Goal: Use online tool/utility: Utilize a website feature to perform a specific function

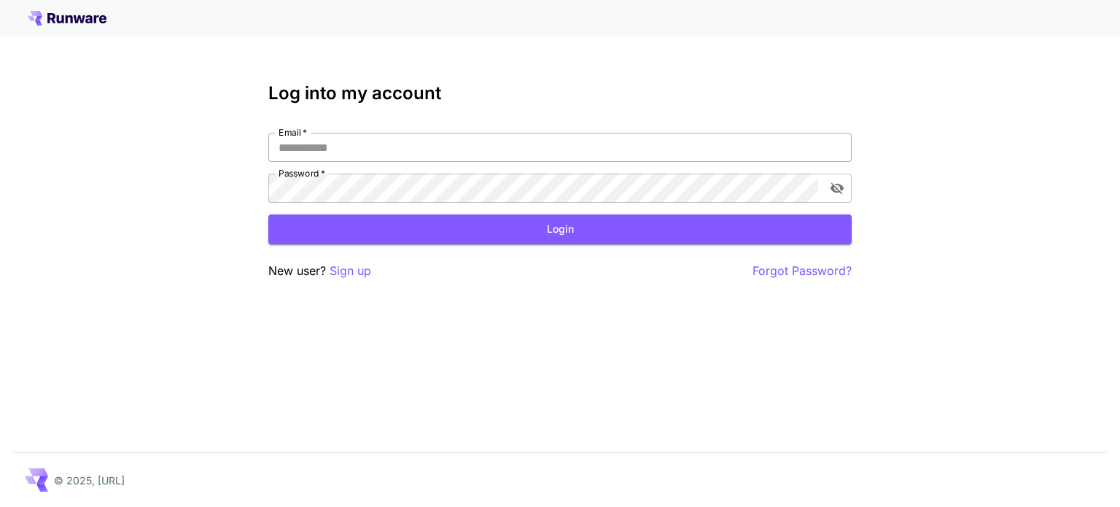
click at [472, 140] on input "Email   *" at bounding box center [559, 147] width 583 height 29
type input "**********"
click at [510, 232] on button "Login" at bounding box center [559, 229] width 583 height 30
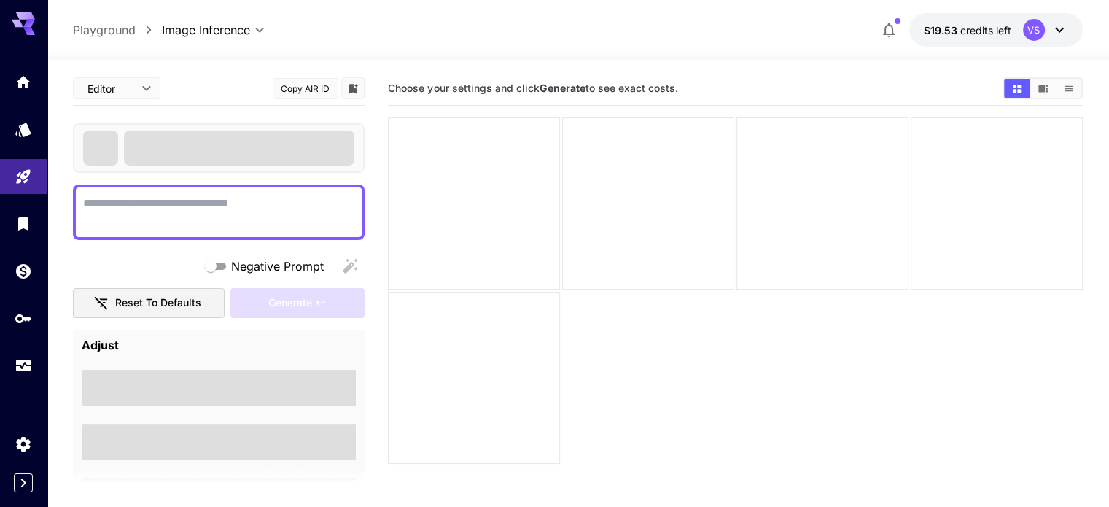
click at [286, 186] on div at bounding box center [219, 211] width 292 height 55
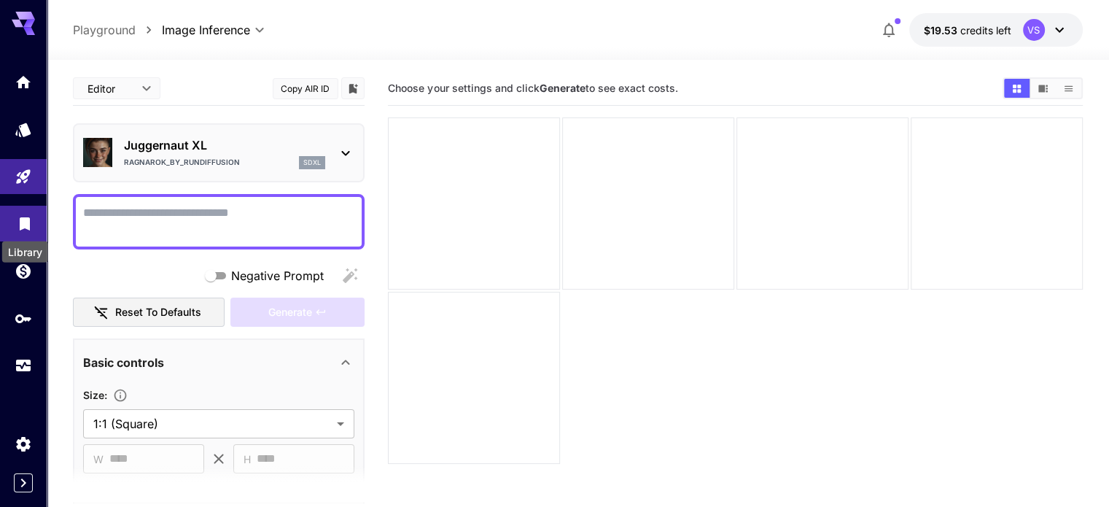
click at [24, 216] on icon "Library" at bounding box center [24, 219] width 17 height 17
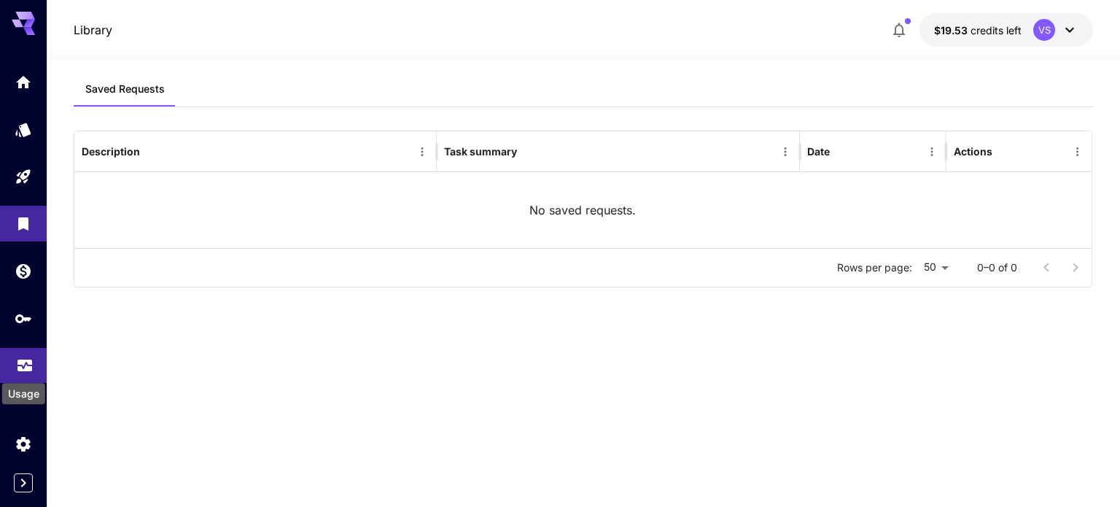
click at [23, 375] on div "Usage" at bounding box center [24, 389] width 46 height 33
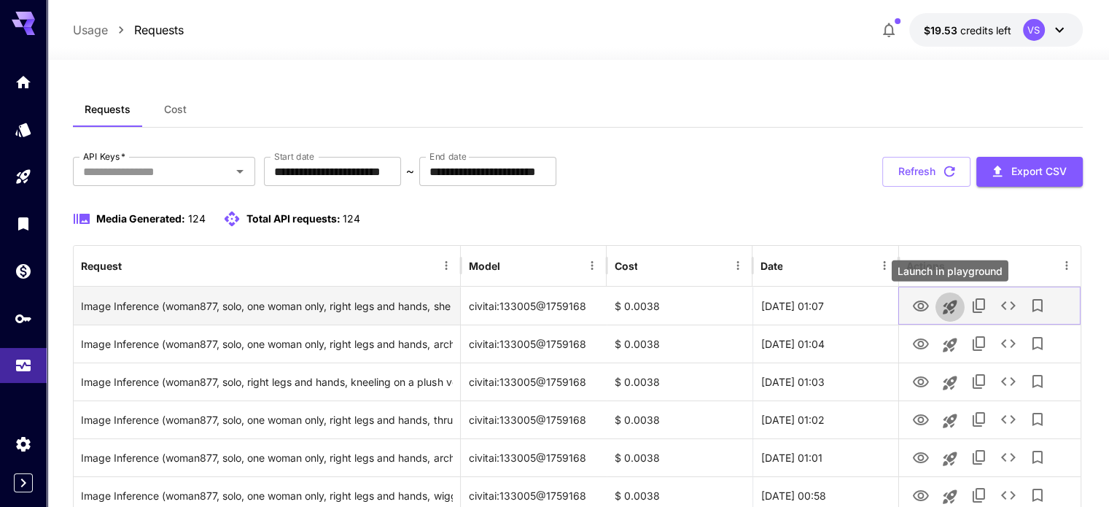
click at [951, 305] on icon "Launch in playground" at bounding box center [950, 307] width 14 height 14
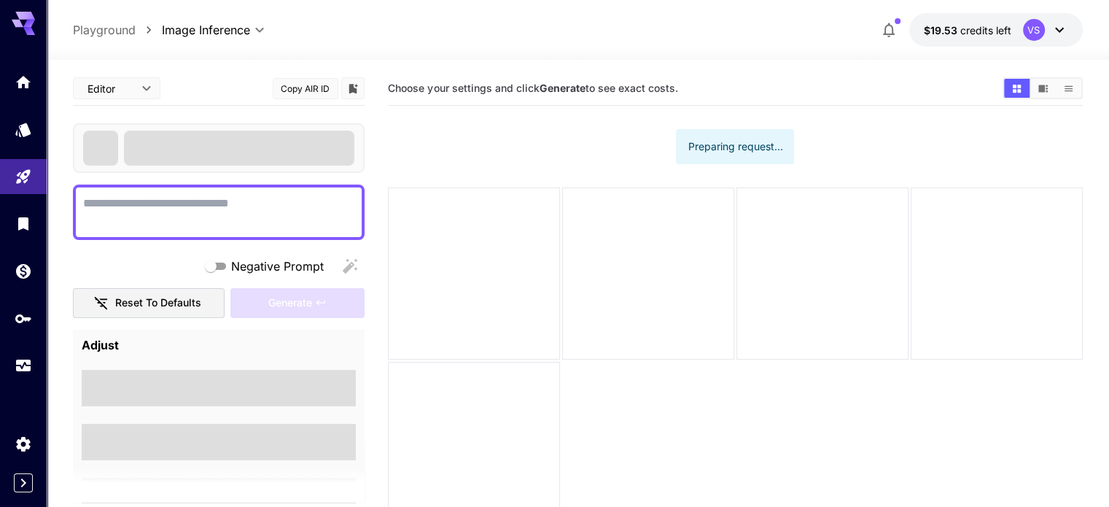
type textarea "**********"
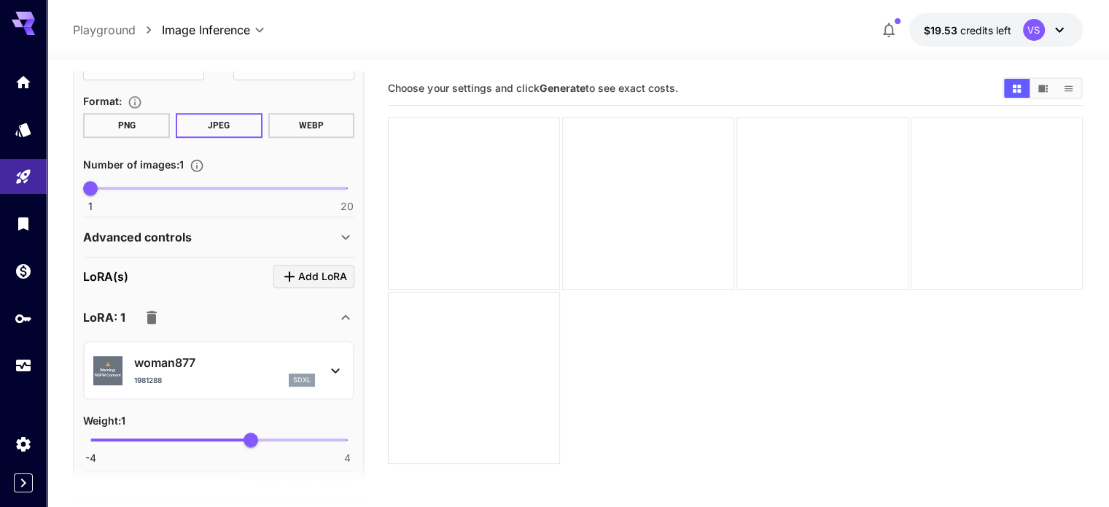
scroll to position [1053, 0]
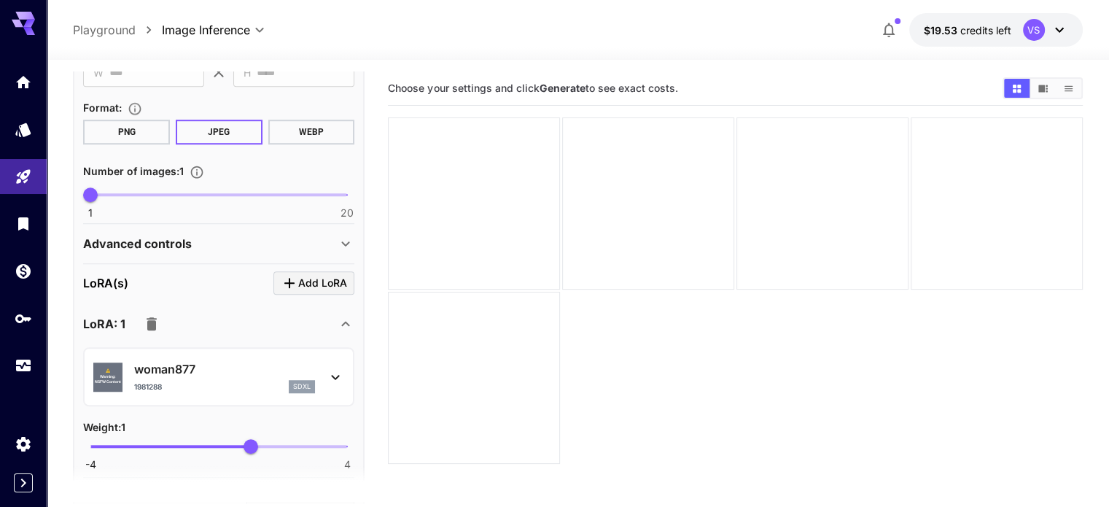
click at [147, 241] on p "Advanced controls" at bounding box center [137, 243] width 109 height 17
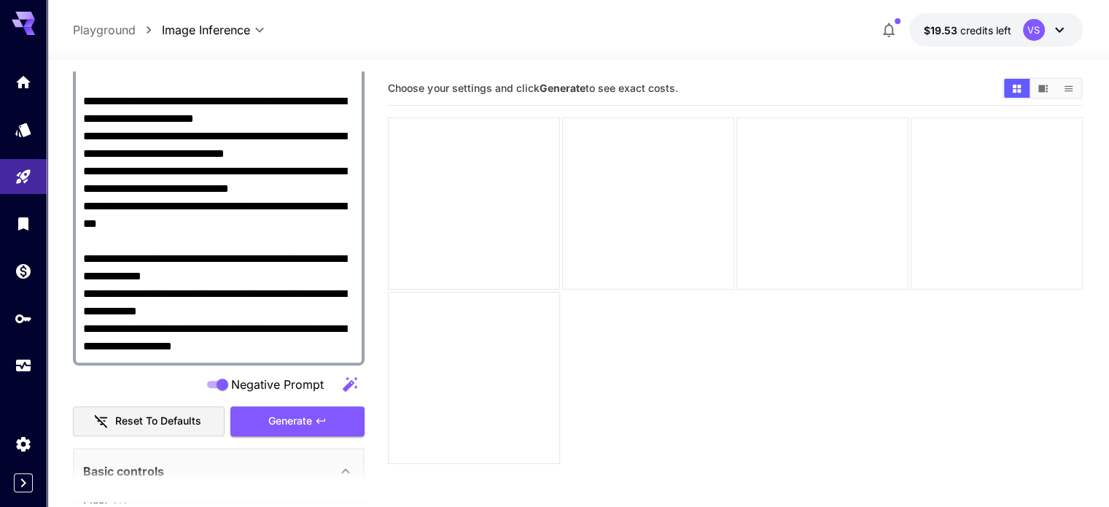
scroll to position [559, 0]
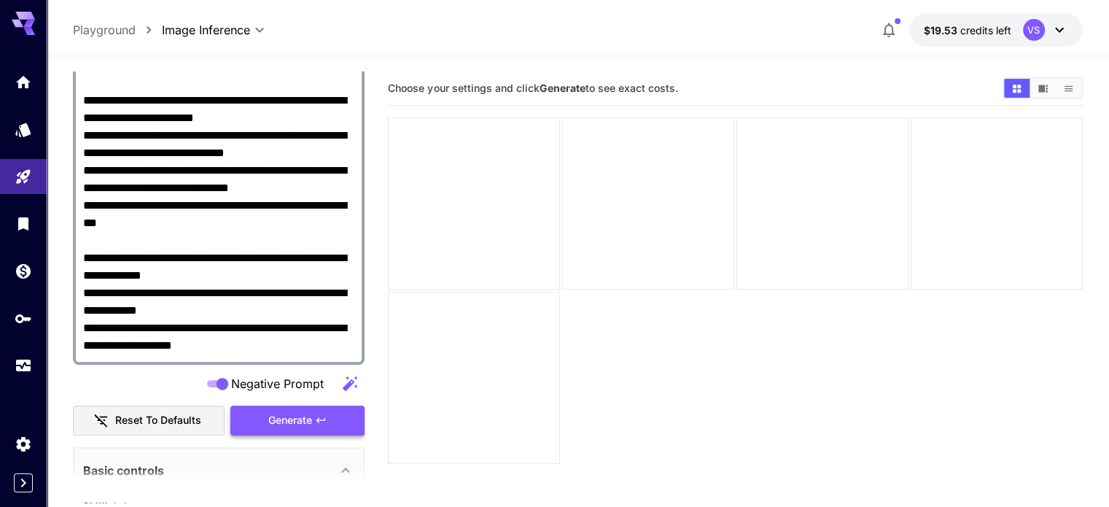
click at [303, 411] on span "Generate" at bounding box center [290, 420] width 44 height 18
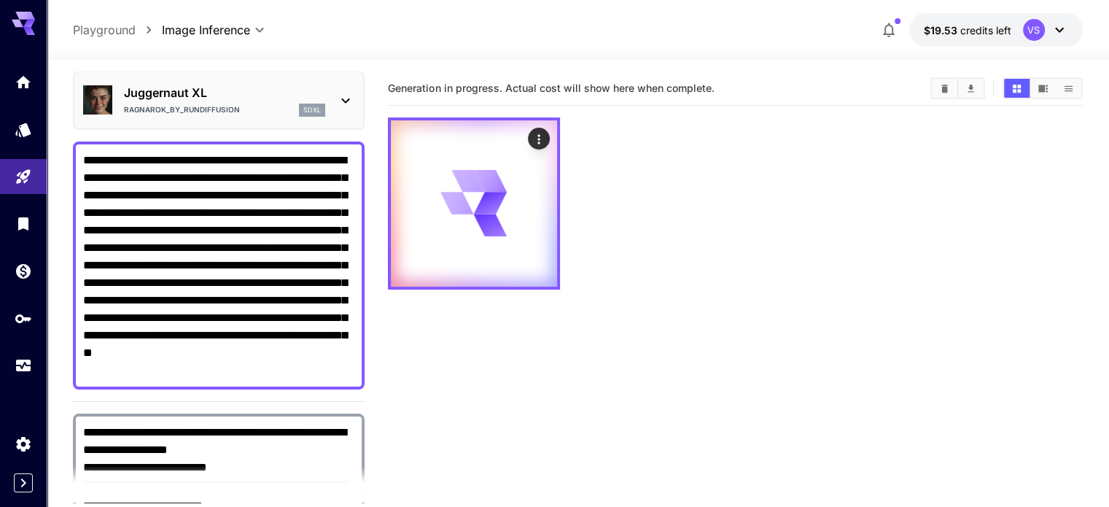
scroll to position [0, 0]
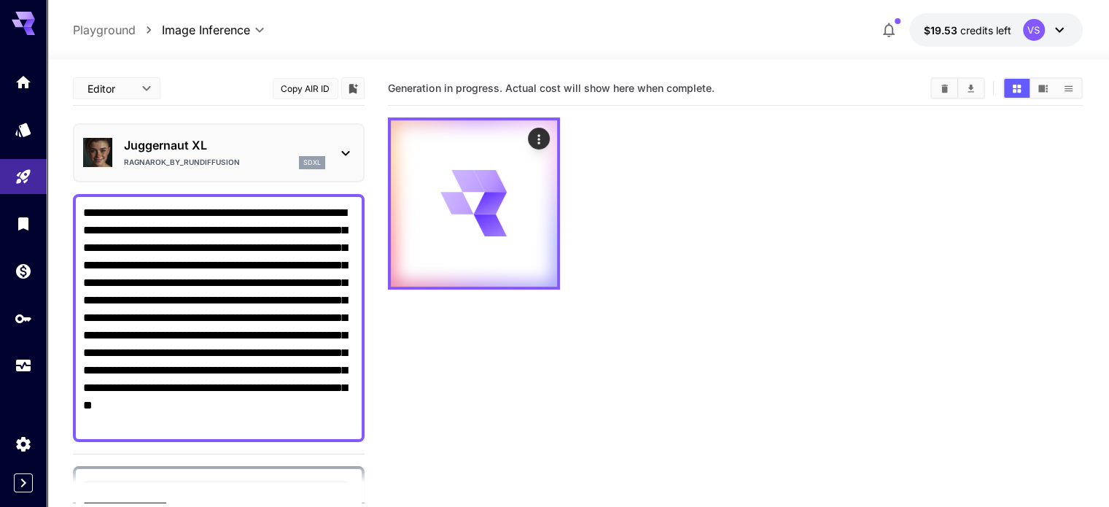
type textarea "**********"
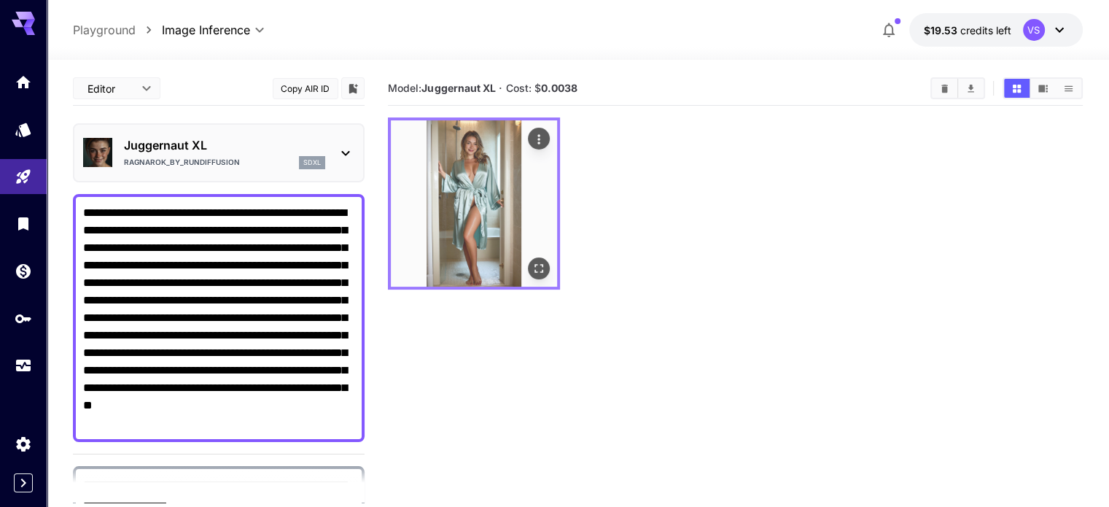
click at [451, 183] on img at bounding box center [474, 203] width 166 height 166
click at [531, 261] on icon "Open in fullscreen" at bounding box center [538, 268] width 15 height 15
